Goal: Task Accomplishment & Management: Manage account settings

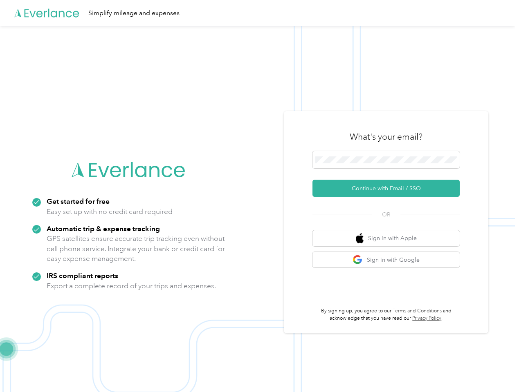
click at [259, 196] on img at bounding box center [257, 222] width 515 height 392
click at [259, 13] on div "Simplify mileage and expenses" at bounding box center [257, 13] width 515 height 26
click at [389, 188] on button "Continue with Email / SSO" at bounding box center [385, 188] width 147 height 17
click at [389, 238] on button "Sign in with Apple" at bounding box center [385, 239] width 147 height 16
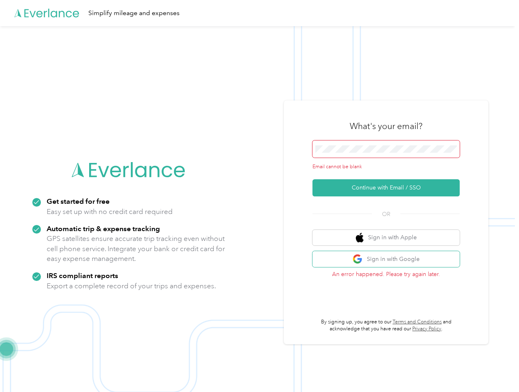
click at [389, 260] on button "Sign in with Google" at bounding box center [385, 259] width 147 height 16
